Goal: Task Accomplishment & Management: Manage account settings

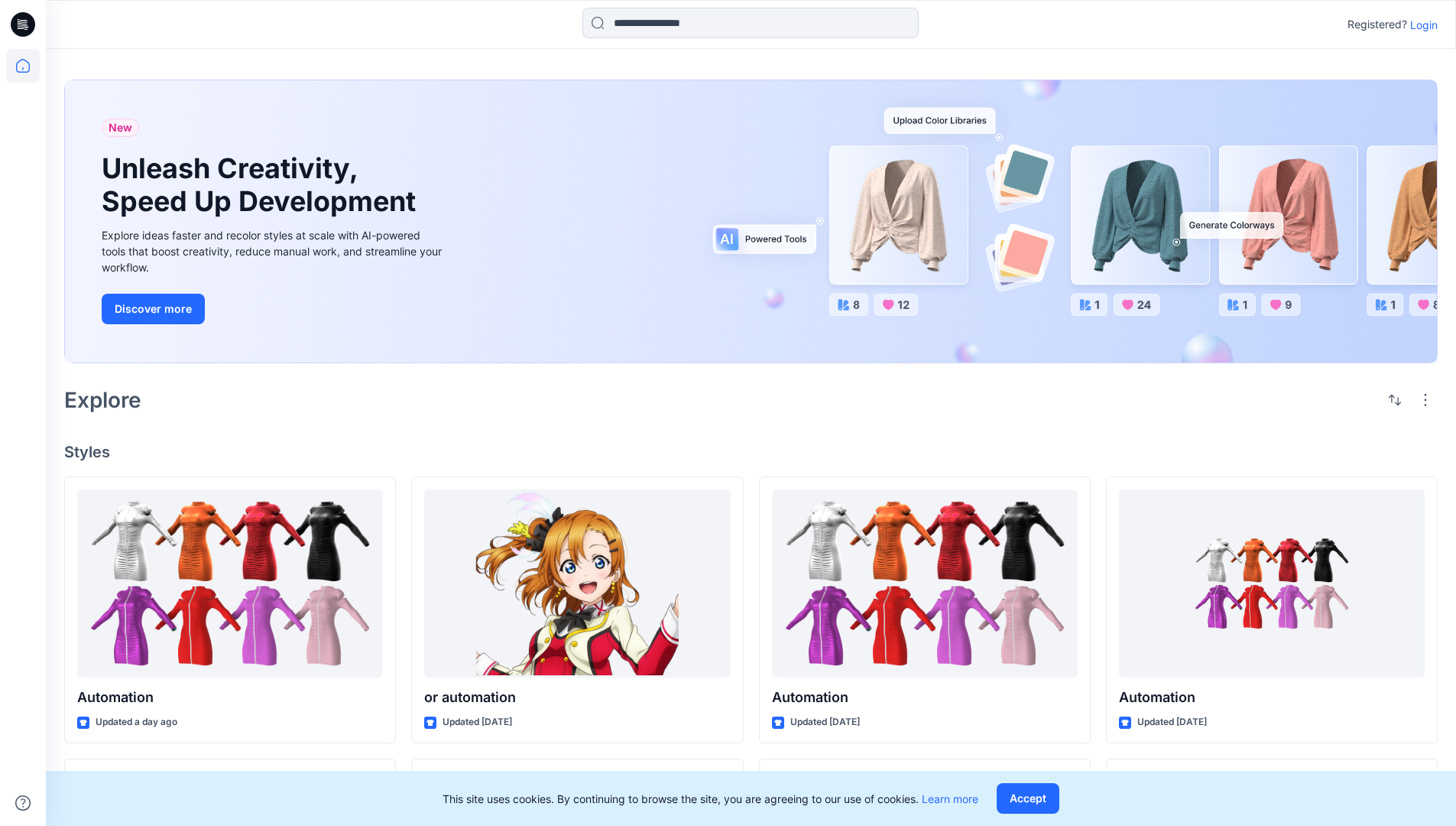
click at [1420, 25] on p "Login" at bounding box center [1423, 25] width 27 height 16
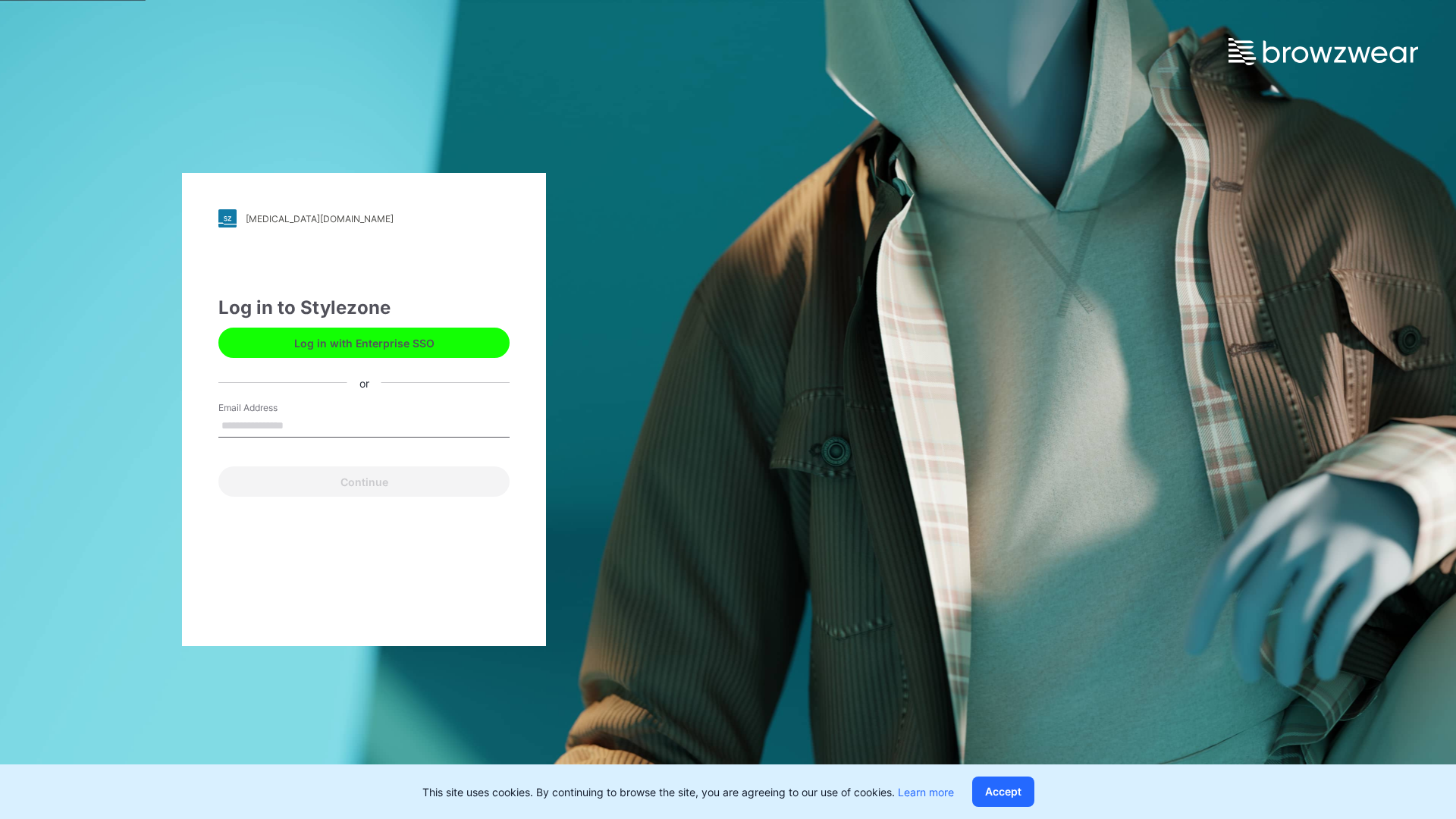
click at [299, 424] on input "Email Address" at bounding box center [364, 426] width 291 height 22
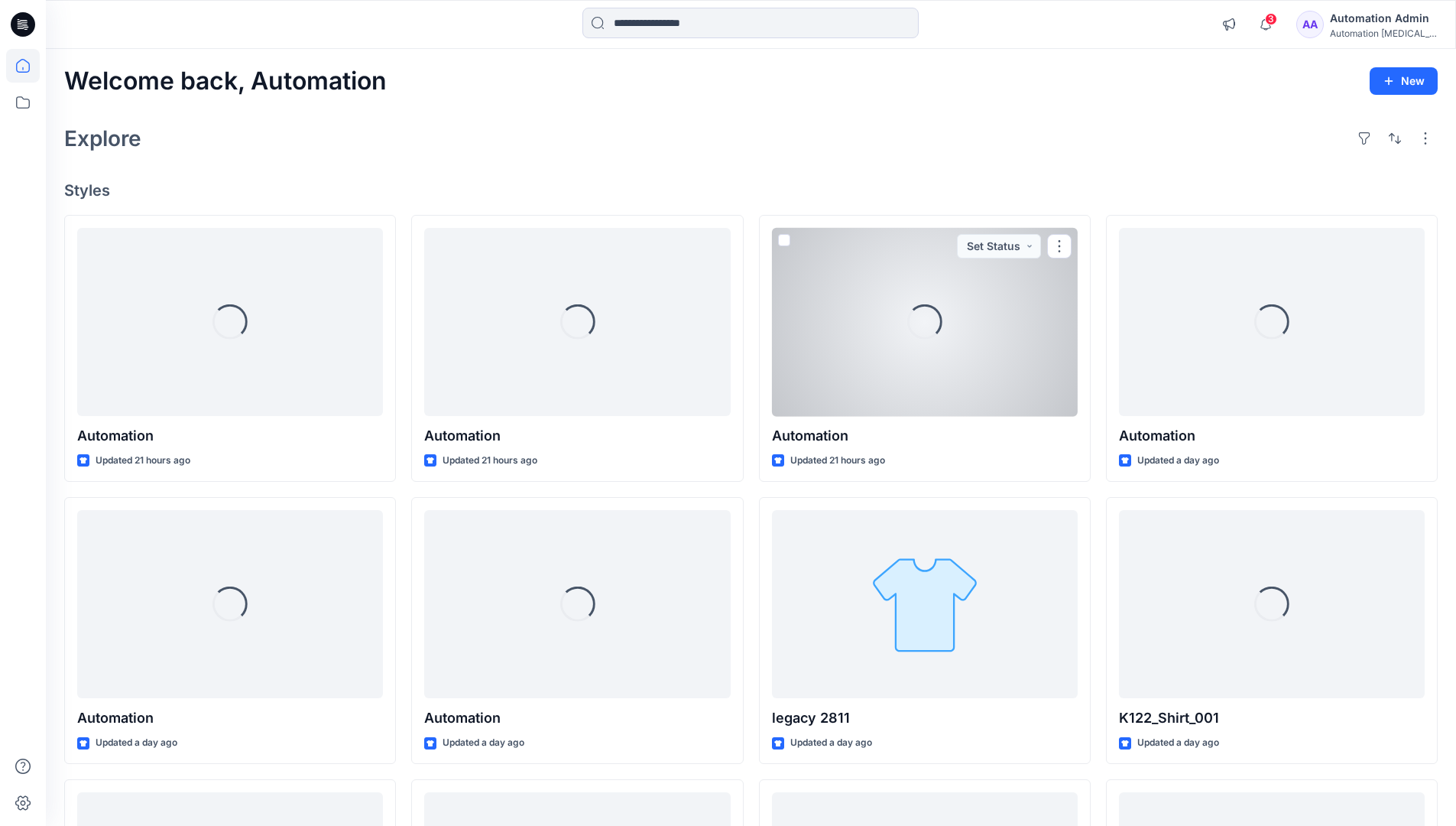
click at [29, 66] on icon at bounding box center [23, 65] width 14 height 14
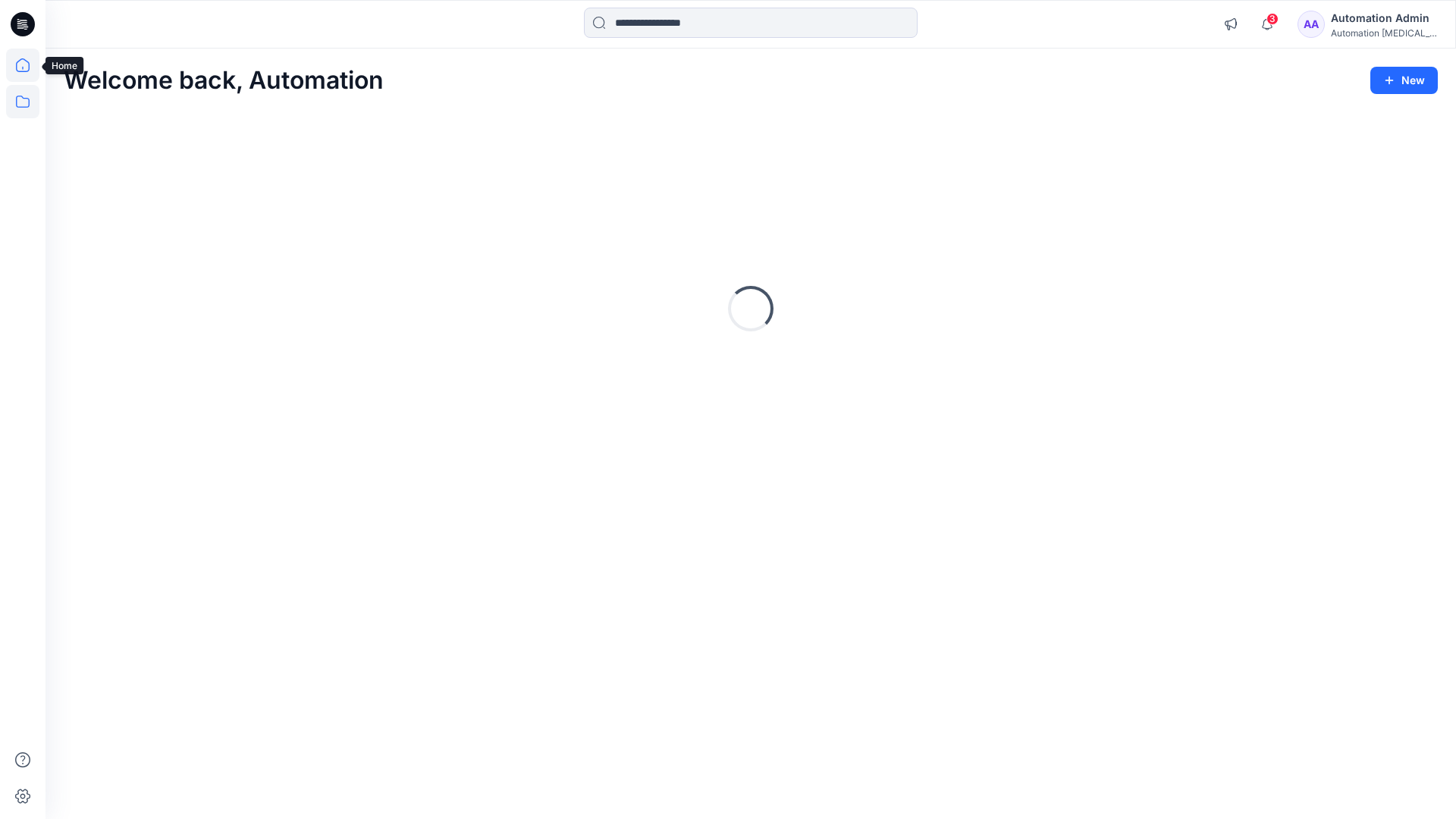
click at [18, 100] on icon at bounding box center [22, 102] width 34 height 34
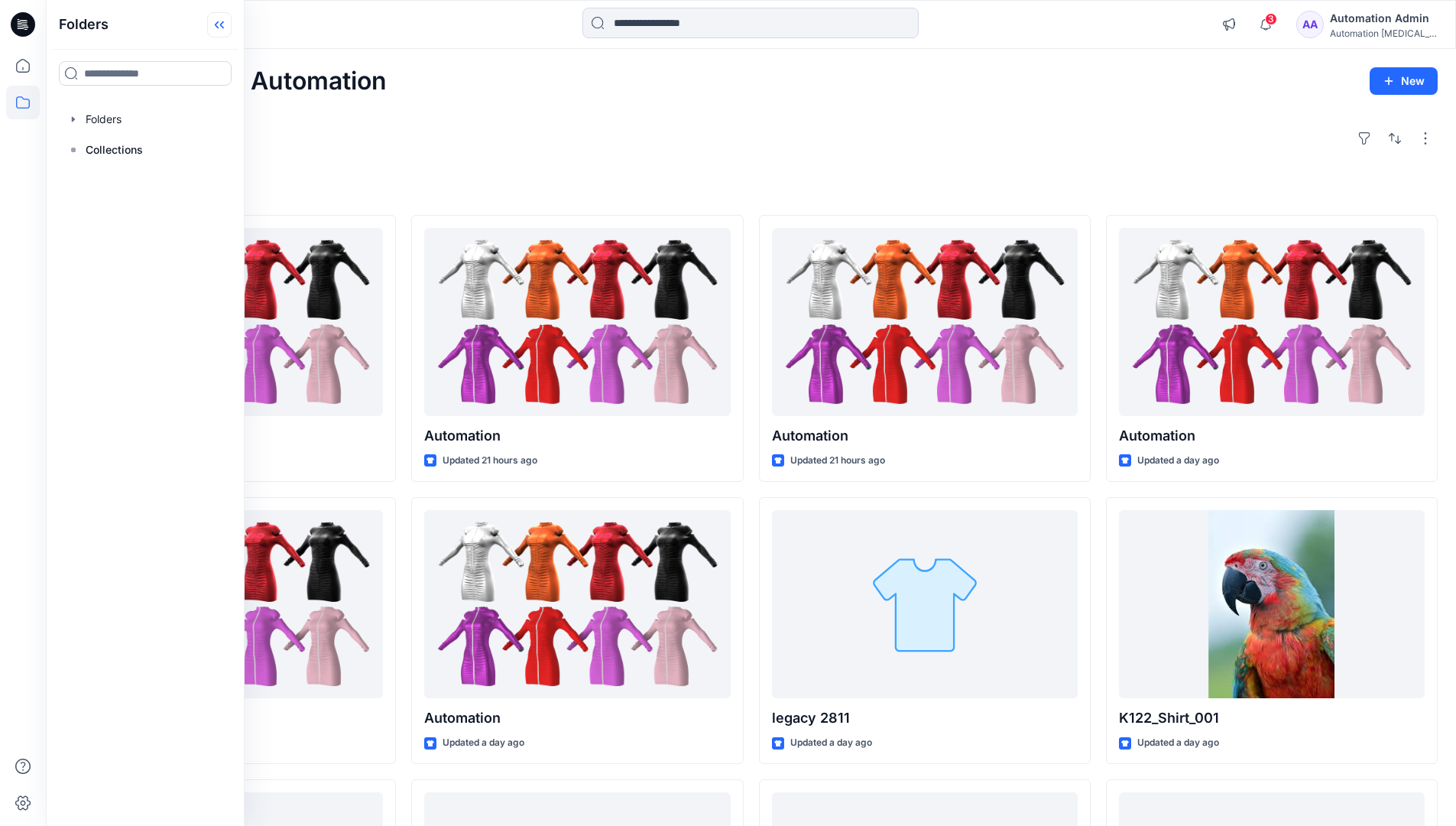
click at [218, 26] on icon at bounding box center [217, 25] width 4 height 8
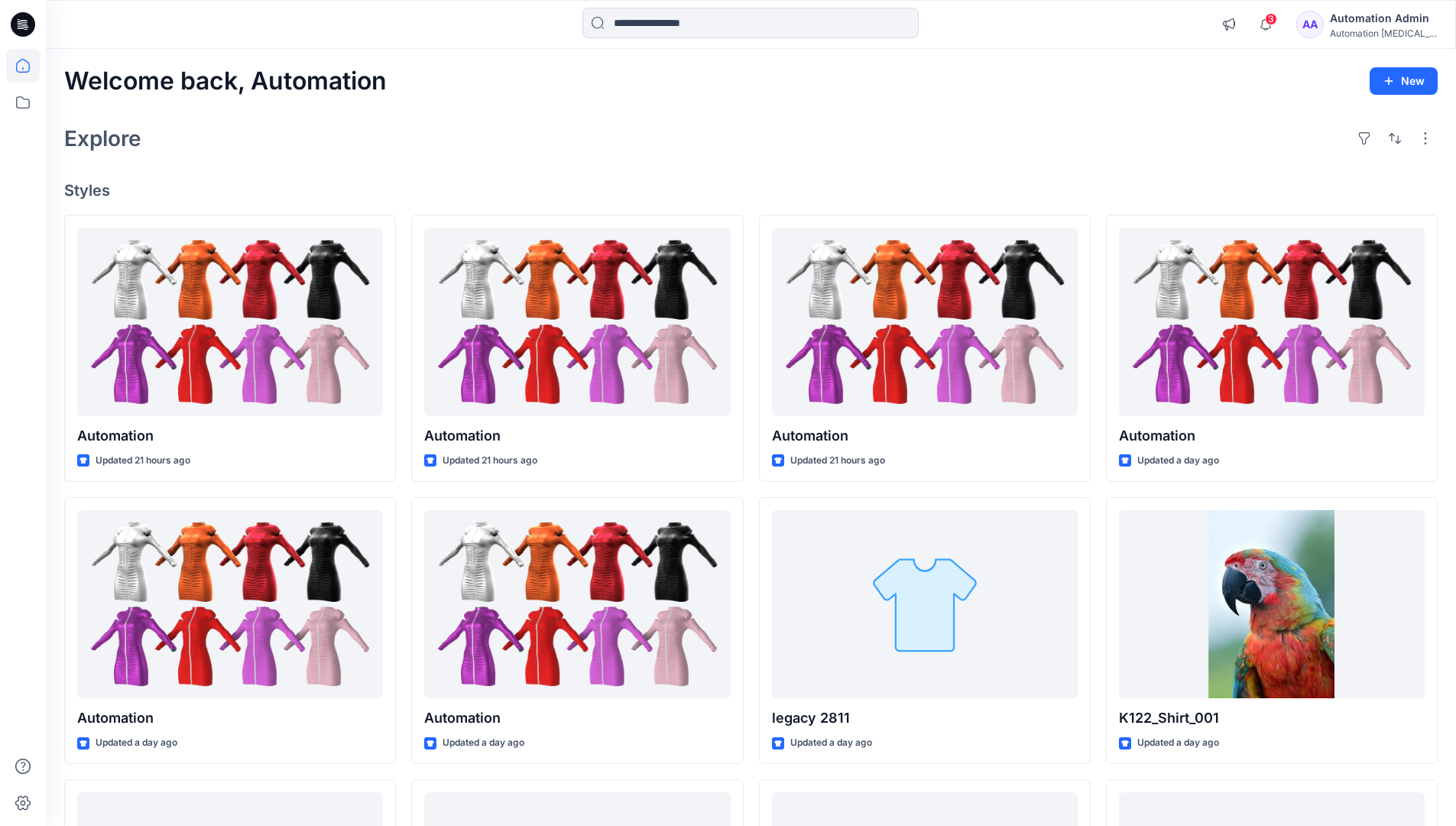
click at [1375, 16] on div "Automation Admin" at bounding box center [1383, 18] width 107 height 18
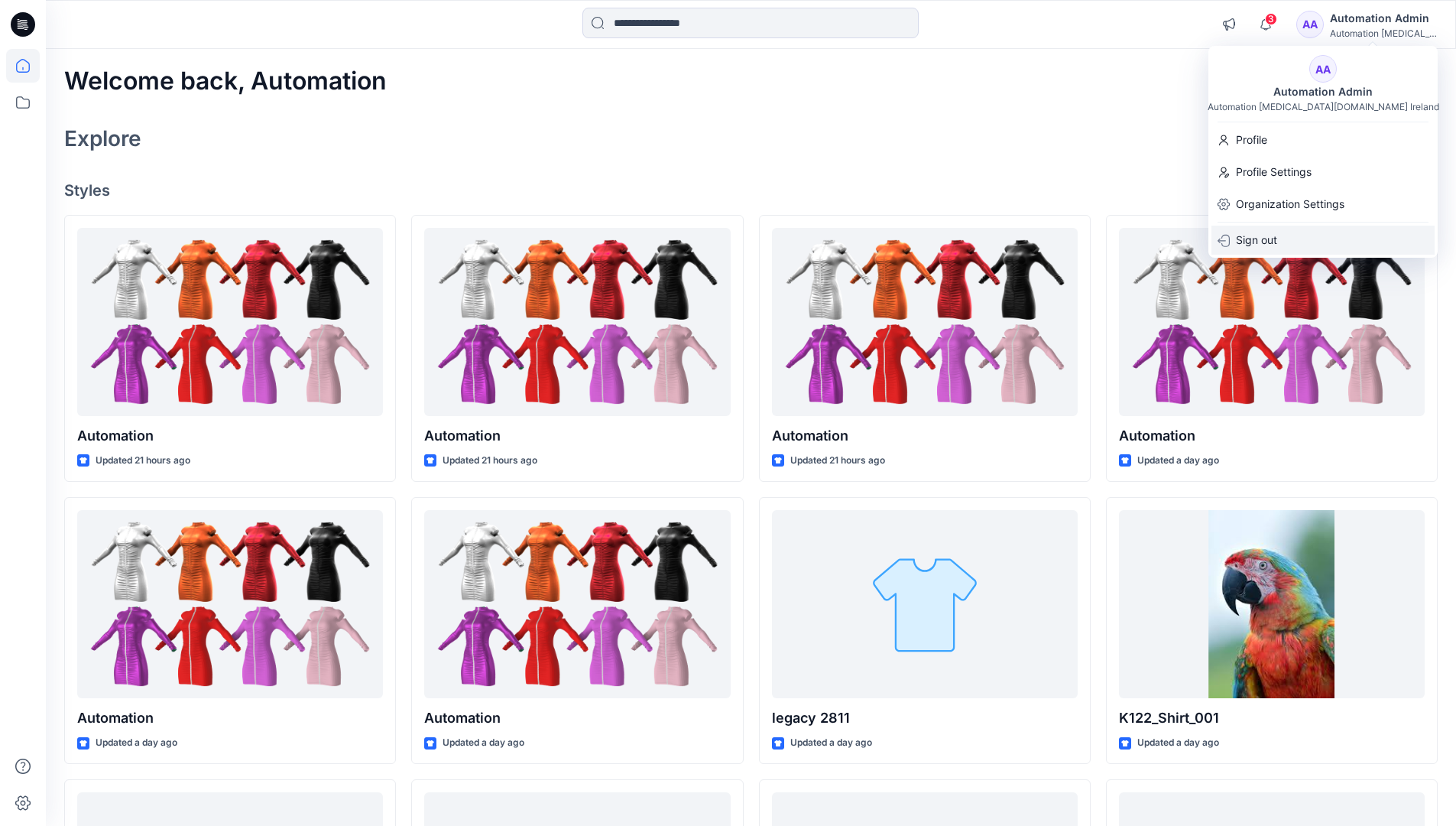
click at [1272, 248] on p "Sign out" at bounding box center [1256, 240] width 41 height 29
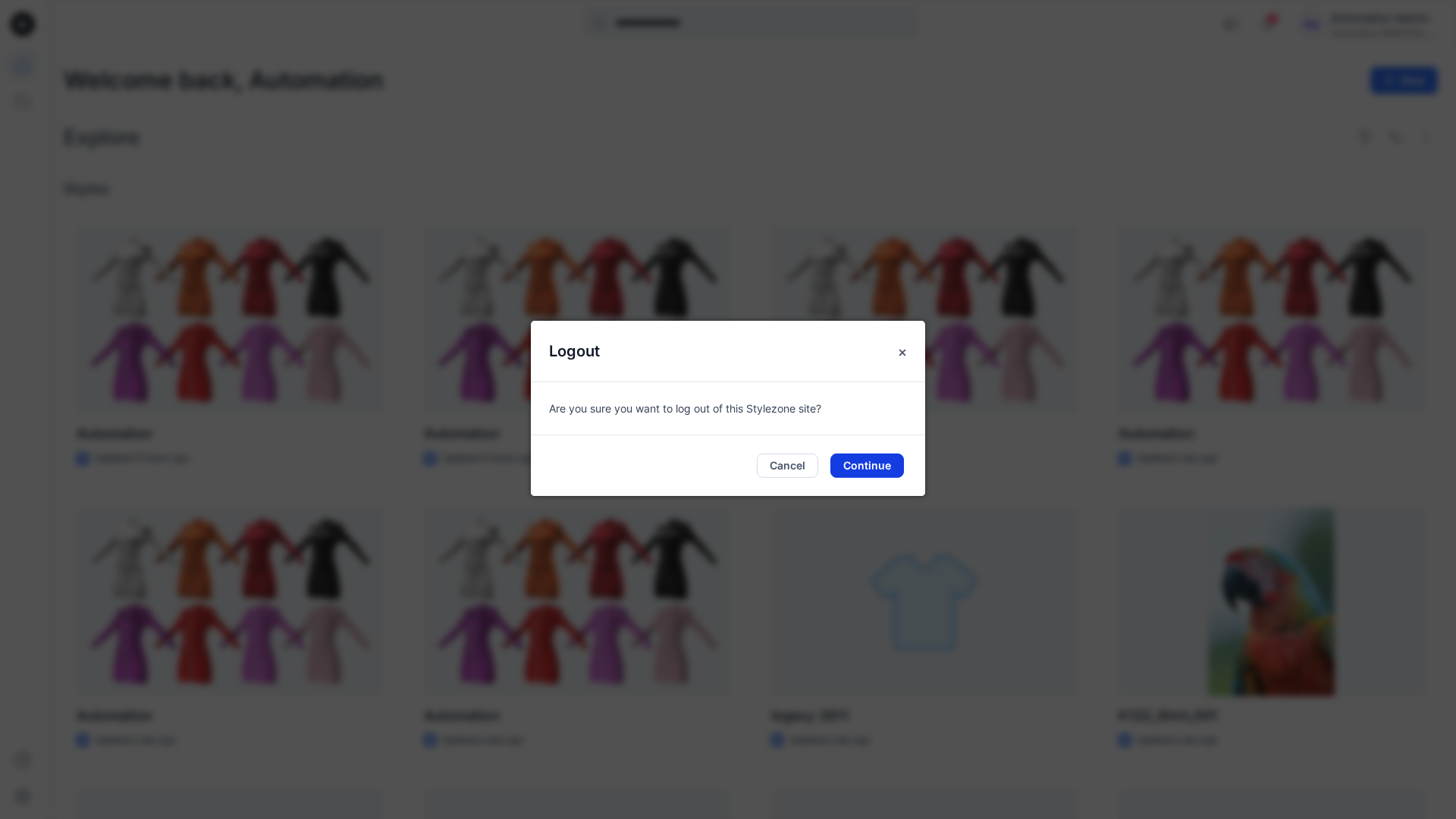
click at [892, 459] on button "Continue" at bounding box center [867, 466] width 74 height 24
